Goal: Task Accomplishment & Management: Use online tool/utility

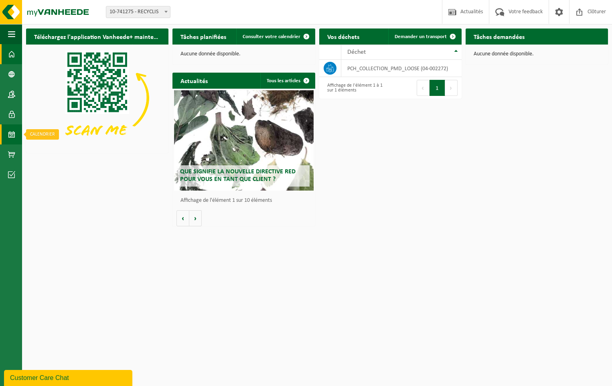
click at [12, 130] on span at bounding box center [11, 134] width 7 height 20
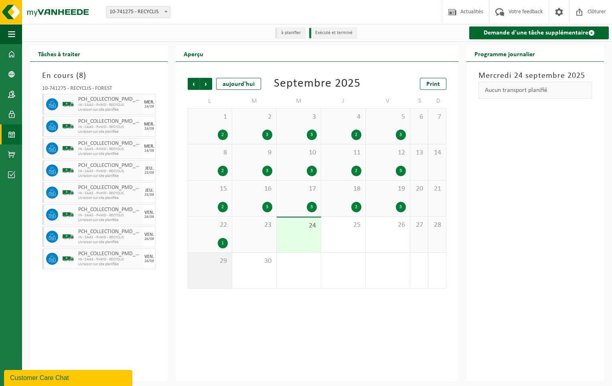
click at [218, 268] on div "29" at bounding box center [210, 271] width 44 height 36
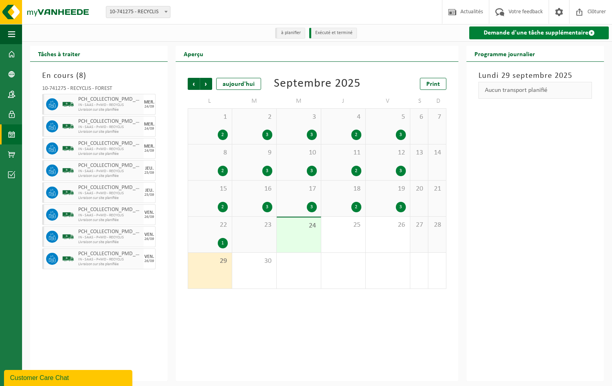
click at [527, 31] on link "Demande d'une tâche supplémentaire" at bounding box center [539, 32] width 140 height 13
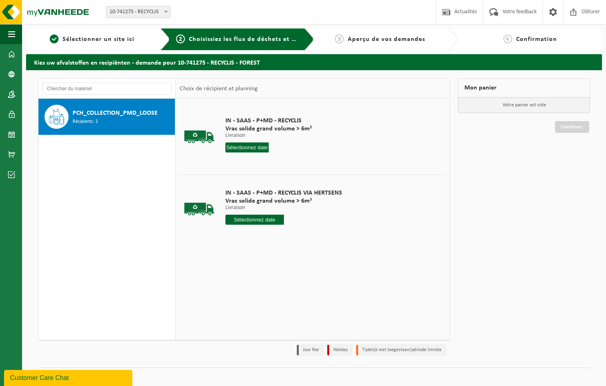
click at [255, 144] on input "text" at bounding box center [246, 147] width 43 height 10
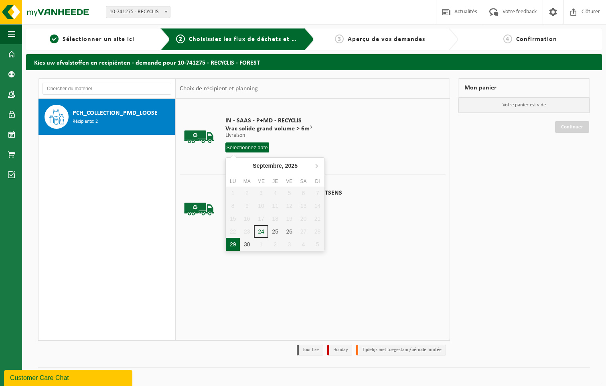
click at [230, 245] on div "29" at bounding box center [233, 244] width 14 height 13
type input "à partir de 2025-09-29"
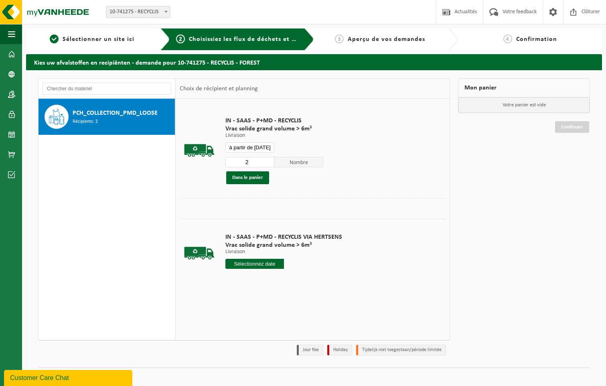
type input "2"
click at [267, 160] on input "2" at bounding box center [249, 162] width 49 height 10
click at [255, 178] on button "Dans le panier" at bounding box center [247, 177] width 43 height 13
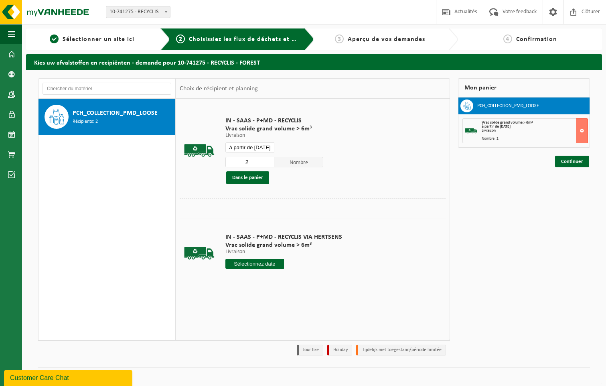
click at [259, 145] on input "à partir de [DATE]" at bounding box center [249, 147] width 49 height 10
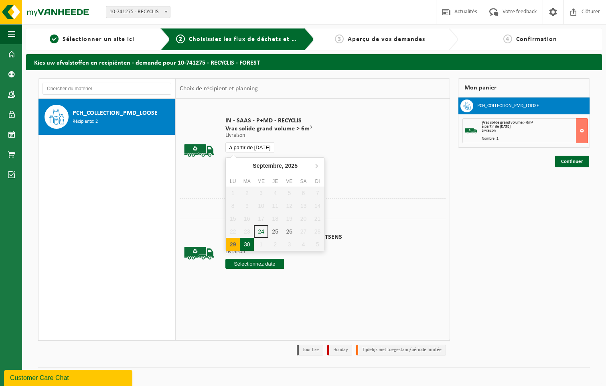
click at [245, 242] on div "30" at bounding box center [247, 244] width 14 height 13
type input "à partir de [DATE]"
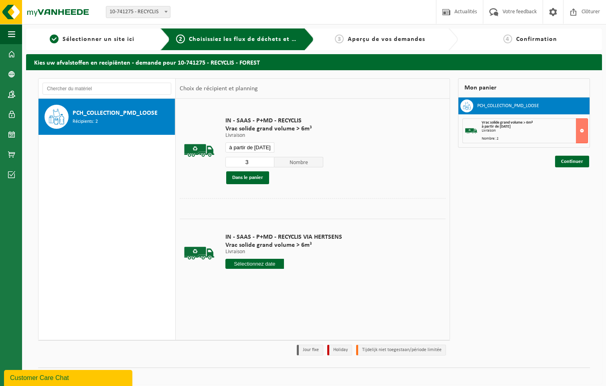
type input "3"
click at [270, 160] on input "3" at bounding box center [249, 162] width 49 height 10
click at [251, 177] on button "Dans le panier" at bounding box center [247, 177] width 43 height 13
click at [258, 145] on input "à partir de [DATE]" at bounding box center [249, 147] width 49 height 10
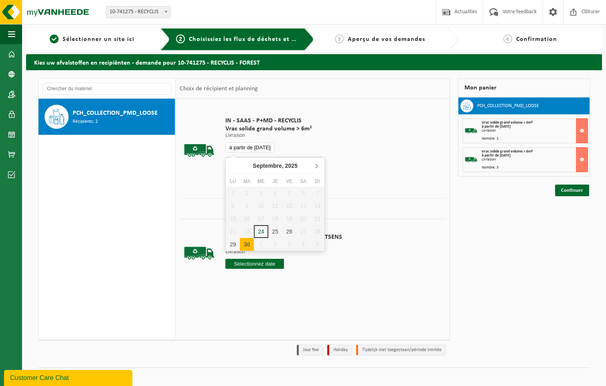
click at [315, 164] on icon at bounding box center [316, 165] width 13 height 13
click at [262, 190] on div "1" at bounding box center [261, 192] width 14 height 13
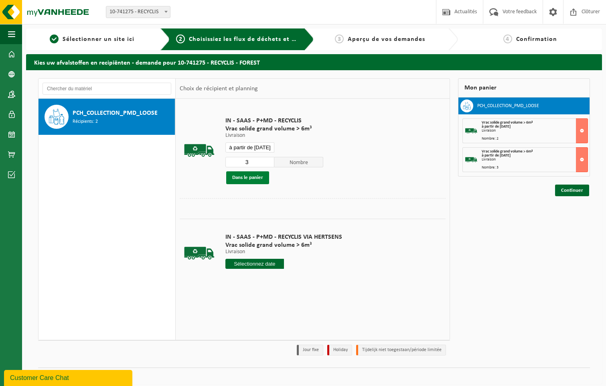
click at [248, 178] on button "Dans le panier" at bounding box center [247, 177] width 43 height 13
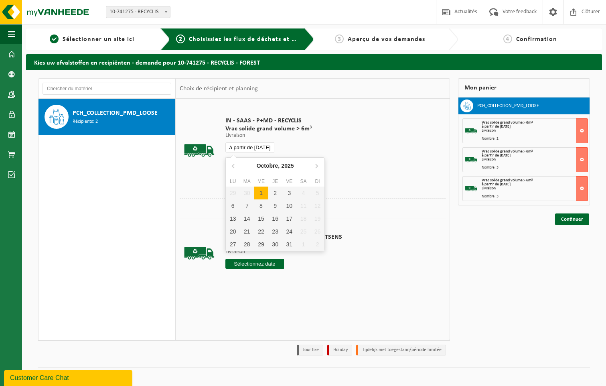
click at [266, 146] on input "à partir de [DATE]" at bounding box center [249, 147] width 49 height 10
click at [277, 195] on div "2" at bounding box center [275, 192] width 14 height 13
type input "à partir de [DATE]"
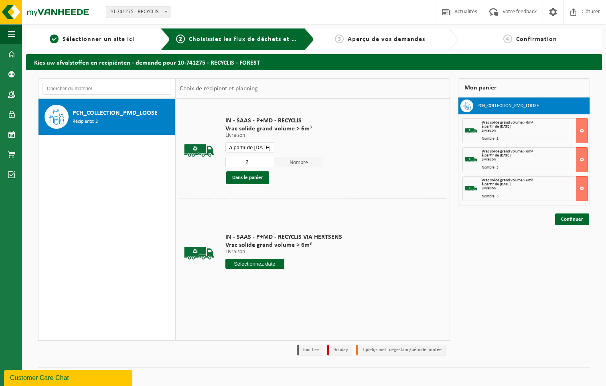
type input "2"
click at [267, 165] on input "2" at bounding box center [249, 162] width 49 height 10
click at [252, 176] on button "Dans le panier" at bounding box center [247, 177] width 43 height 13
click at [269, 146] on input "à partir de [DATE]" at bounding box center [249, 147] width 49 height 10
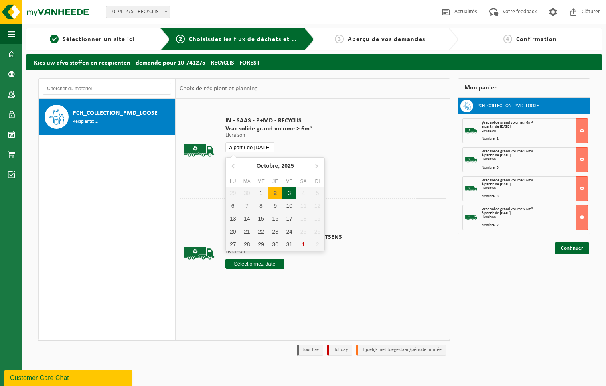
click at [285, 190] on div "3" at bounding box center [289, 192] width 14 height 13
type input "à partir de [DATE]"
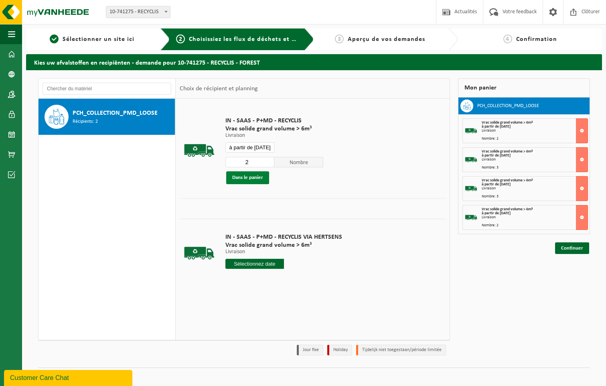
click at [261, 177] on button "Dans le panier" at bounding box center [247, 177] width 43 height 13
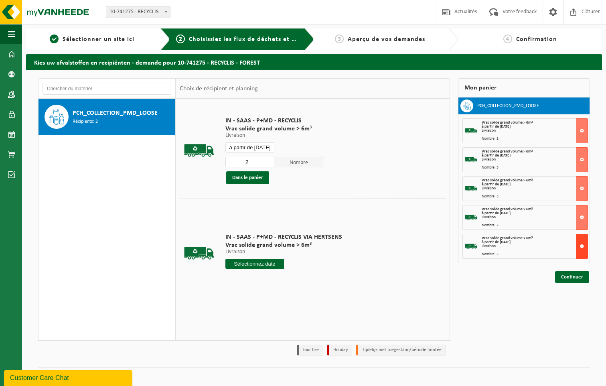
click at [580, 246] on button at bounding box center [582, 246] width 12 height 25
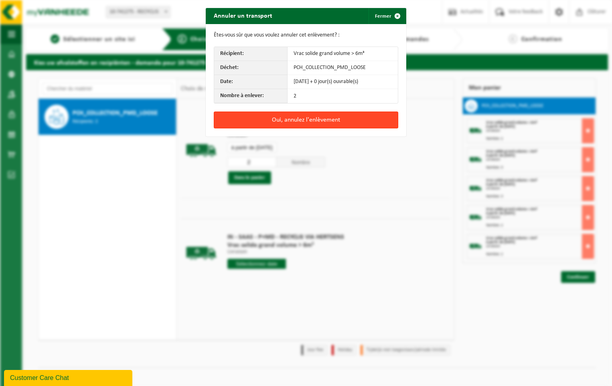
click at [310, 119] on button "Oui, annulez l'enlèvement" at bounding box center [306, 119] width 184 height 17
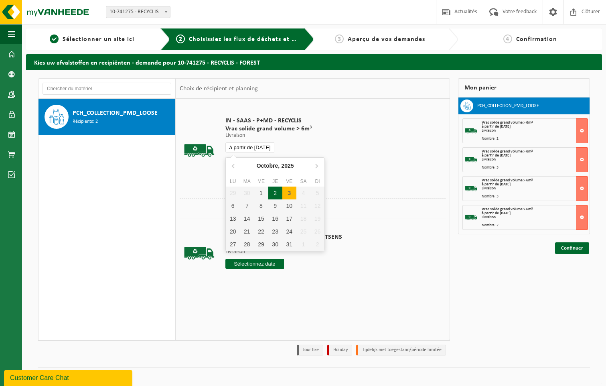
click at [264, 144] on input "à partir de [DATE]" at bounding box center [249, 147] width 49 height 10
click at [287, 190] on div "3" at bounding box center [289, 192] width 14 height 13
type input "à partir de [DATE]"
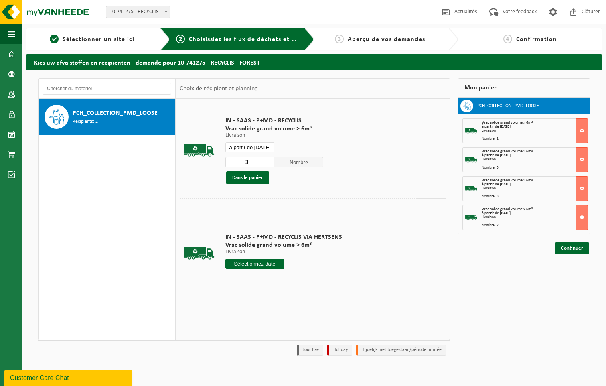
type input "3"
click at [269, 160] on input "3" at bounding box center [249, 162] width 49 height 10
click at [259, 177] on button "Dans le panier" at bounding box center [247, 177] width 43 height 13
click at [573, 277] on link "Continuer" at bounding box center [572, 277] width 34 height 12
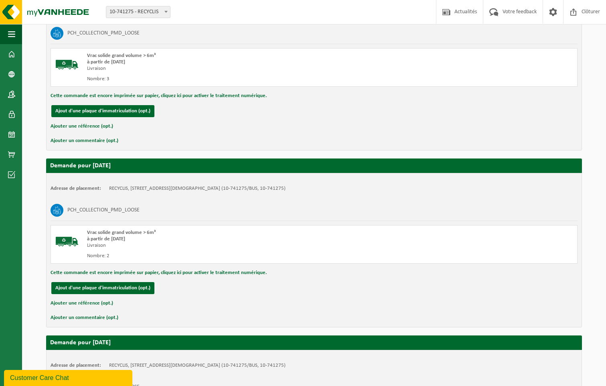
scroll to position [696, 0]
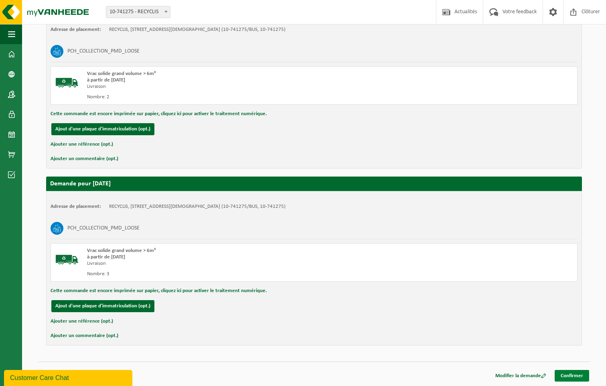
click at [573, 373] on link "Confirmer" at bounding box center [572, 376] width 34 height 12
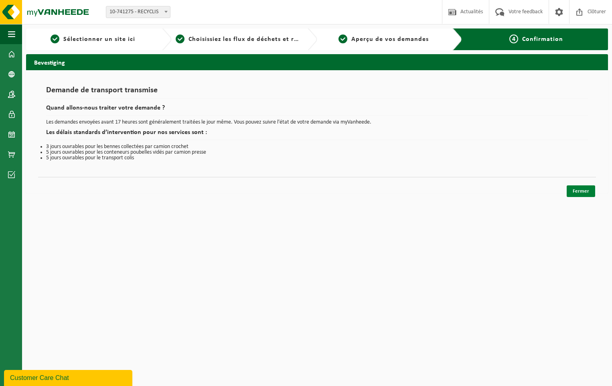
click at [581, 186] on link "Fermer" at bounding box center [581, 191] width 28 height 12
